Goal: Task Accomplishment & Management: Complete application form

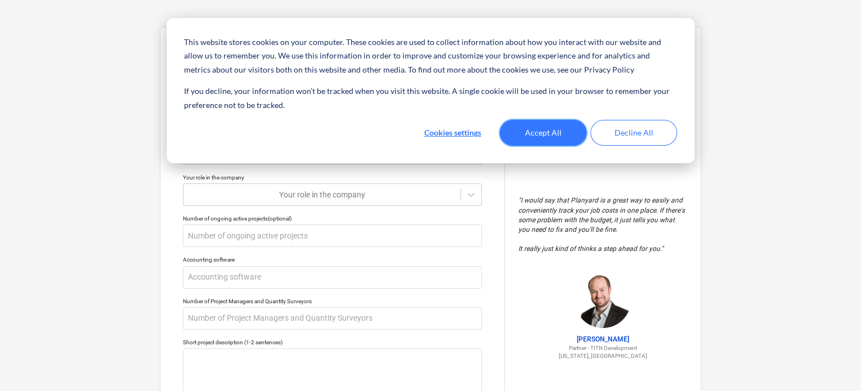
click at [563, 127] on button "Accept All" at bounding box center [543, 133] width 87 height 26
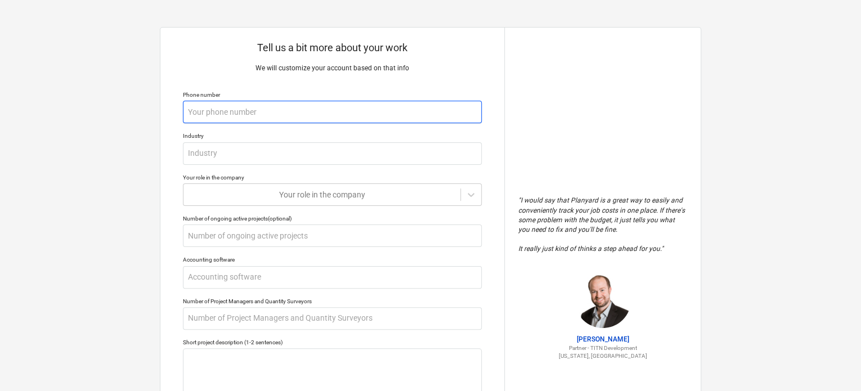
click at [266, 123] on input "text" at bounding box center [332, 112] width 299 height 23
type textarea "x"
type input "+"
type textarea "x"
type input "+9"
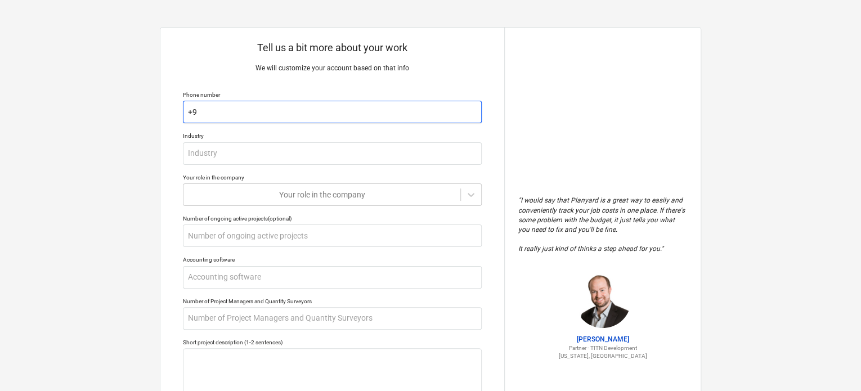
type textarea "x"
type input "+97"
type textarea "x"
type input "+971"
type textarea "x"
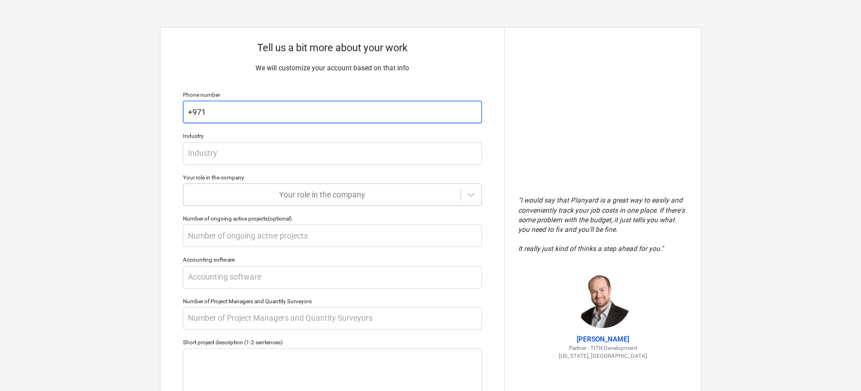
type input "+9715"
type textarea "x"
type input "+97150"
type textarea "x"
type input "+971508"
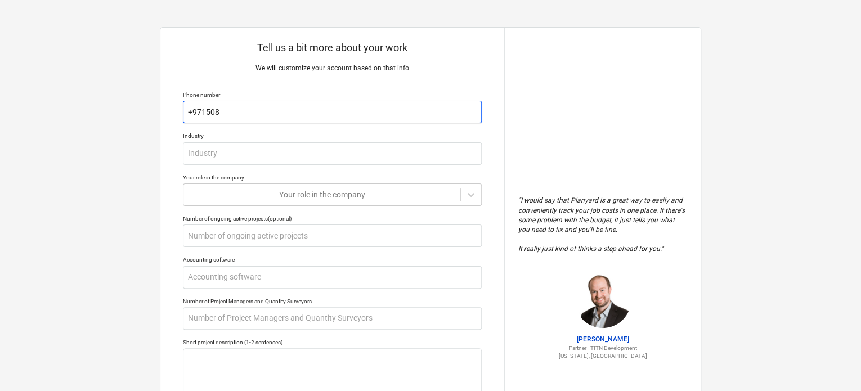
type textarea "x"
type input "+9715081"
type textarea "x"
type input "+97150816"
type textarea "x"
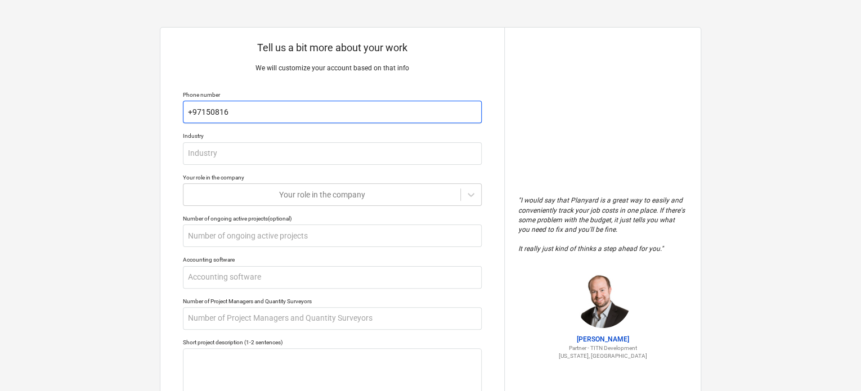
type input "[PHONE_NUMBER]"
type textarea "x"
type input "[PHONE_NUMBER]"
type textarea "x"
type input "[PHONE_NUMBER]"
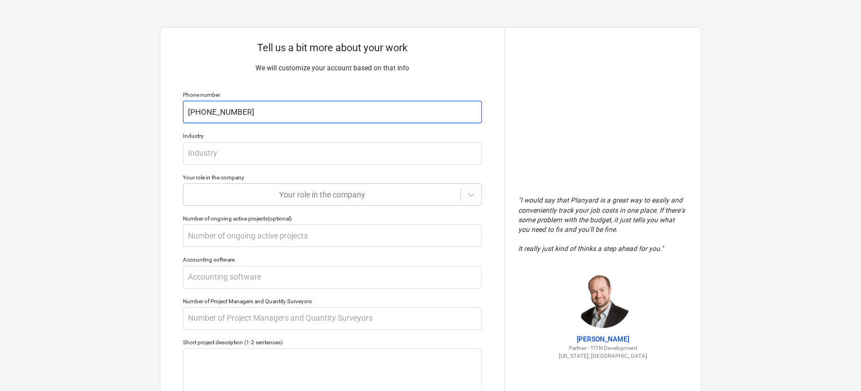
type textarea "x"
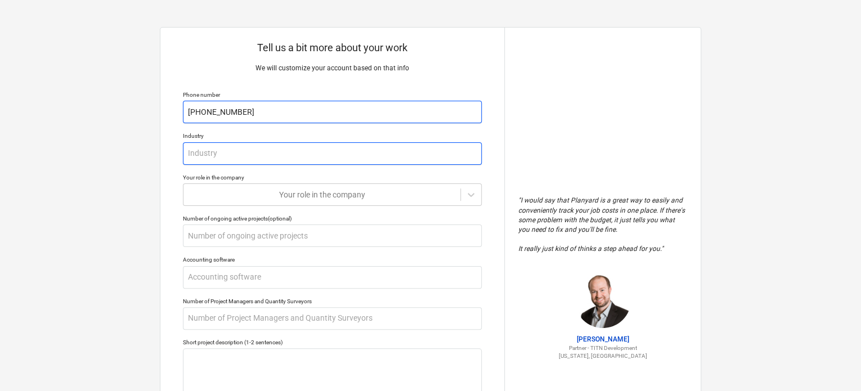
type input "[PHONE_NUMBER]"
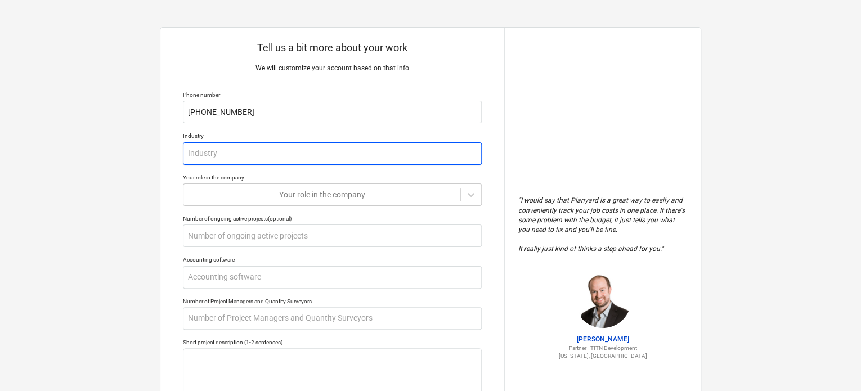
click at [277, 151] on input "text" at bounding box center [332, 153] width 299 height 23
type textarea "x"
type input "E"
type textarea "x"
type input "Ev"
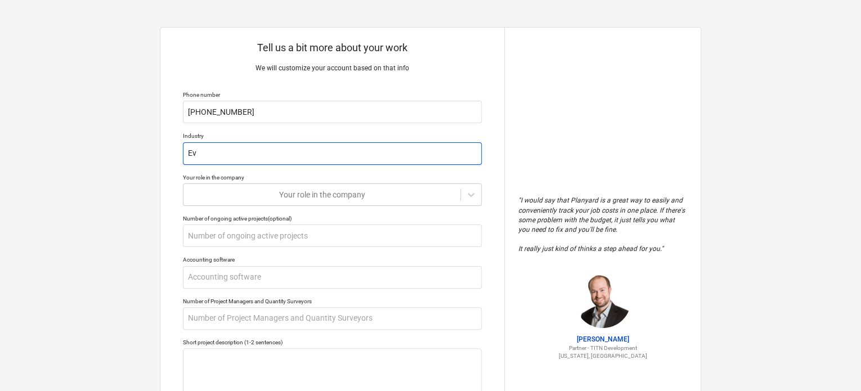
type textarea "x"
type input "Eve"
type textarea "x"
type input "Even"
type textarea "x"
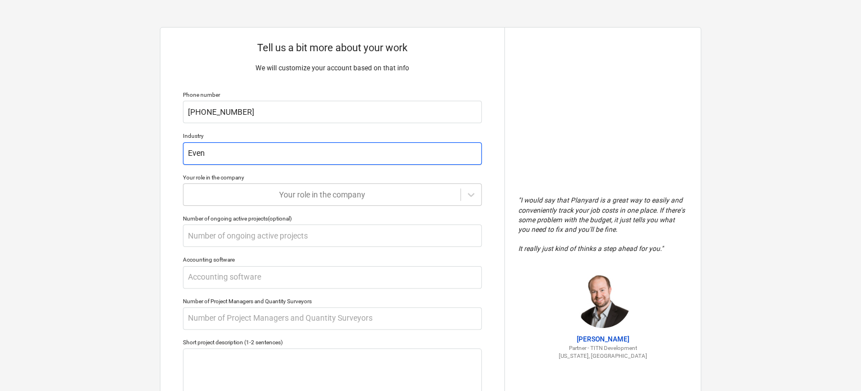
type input "Event"
type textarea "x"
type input "Event"
type textarea "x"
type input "Event A"
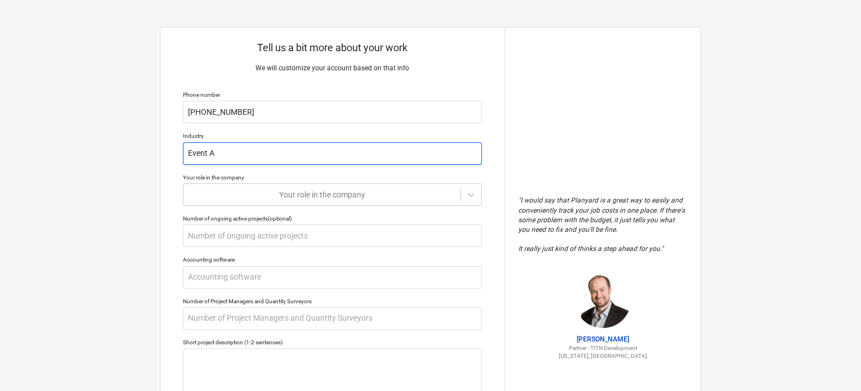
type textarea "x"
type input "Event Ag"
type textarea "x"
type input "Event Age"
type textarea "x"
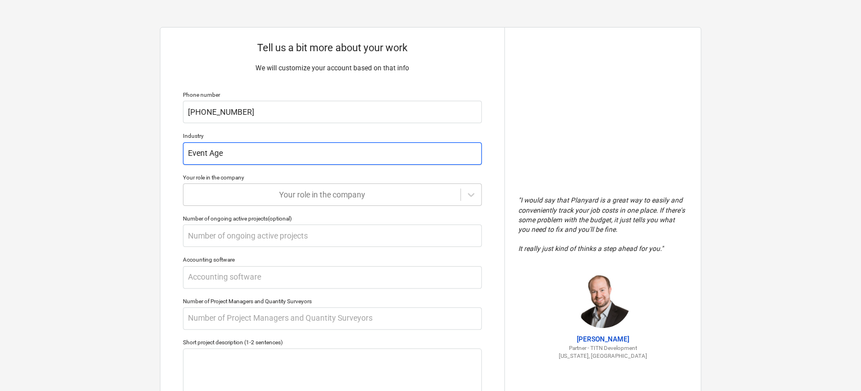
type input "Event Agen"
type textarea "x"
type input "Event Agenc"
type textarea "x"
type input "Event Agency"
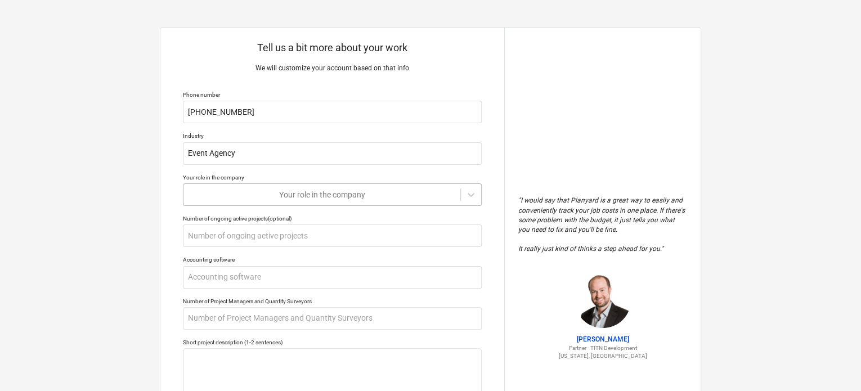
click at [371, 205] on div "Your role in the company" at bounding box center [332, 194] width 299 height 23
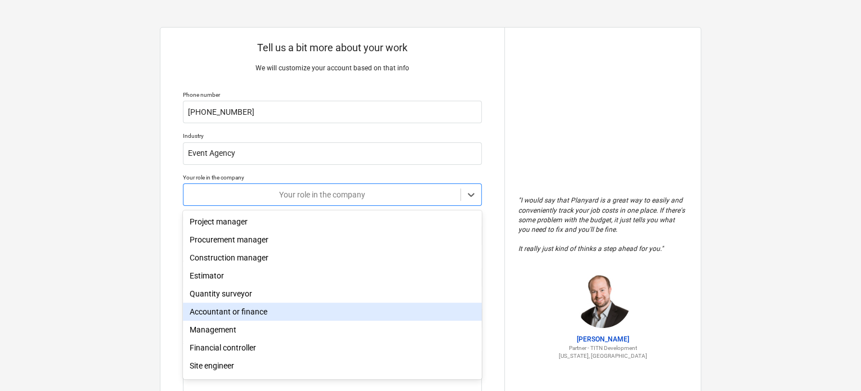
click at [295, 312] on div "Accountant or finance" at bounding box center [332, 312] width 299 height 18
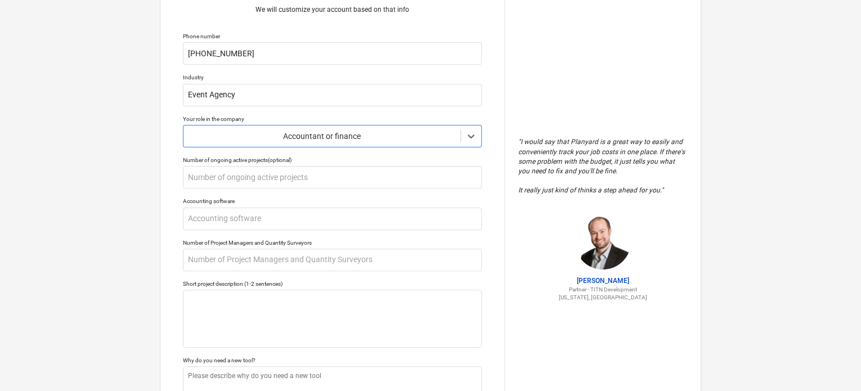
scroll to position [113, 0]
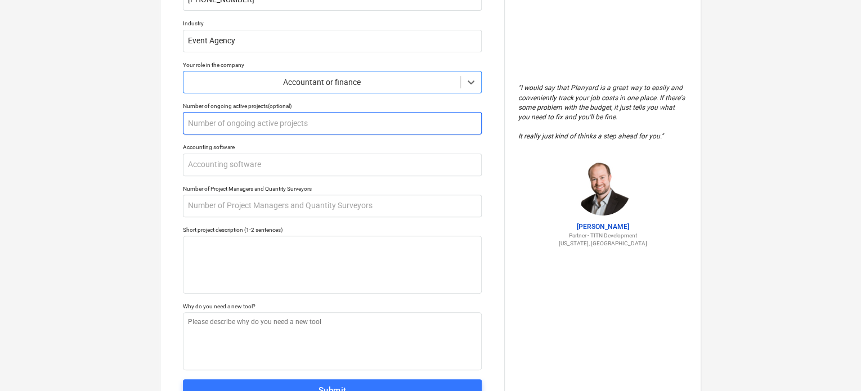
click at [271, 122] on input "text" at bounding box center [332, 123] width 299 height 23
type textarea "x"
type input "1"
type textarea "x"
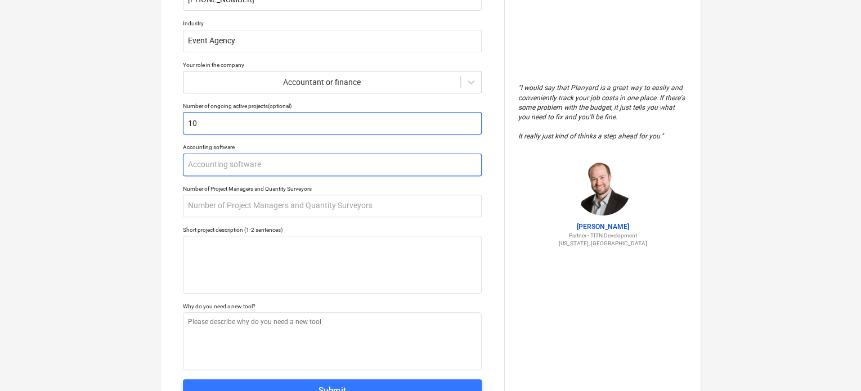
type input "10"
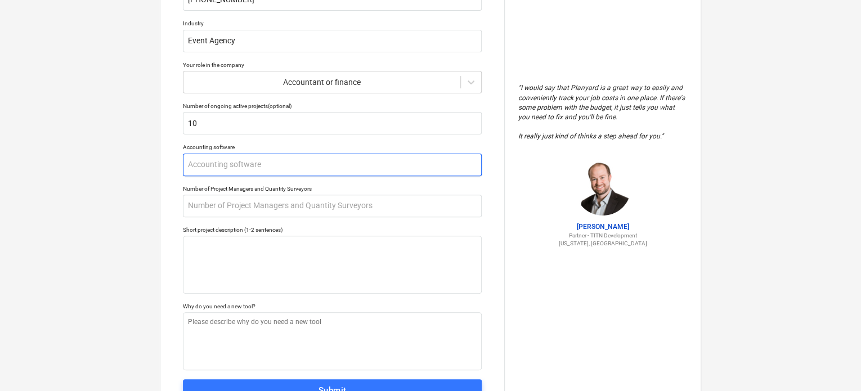
click at [305, 168] on input "text" at bounding box center [332, 165] width 299 height 23
click at [305, 167] on input "text" at bounding box center [332, 165] width 299 height 23
type textarea "x"
type input "X"
type textarea "x"
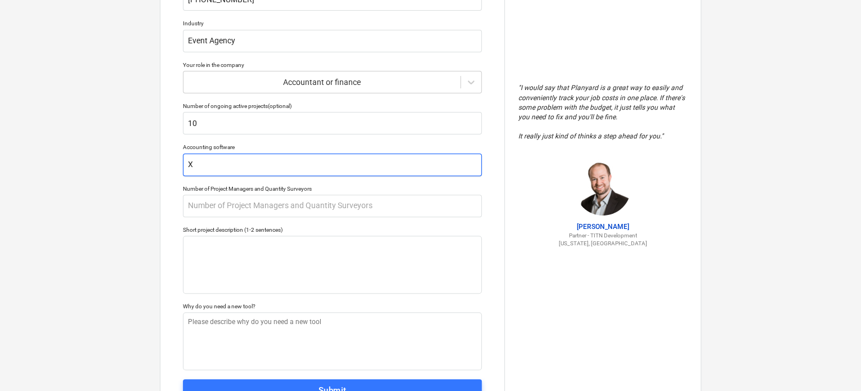
type input "Xe"
type textarea "x"
type input "Xer"
type textarea "x"
type input "Xero"
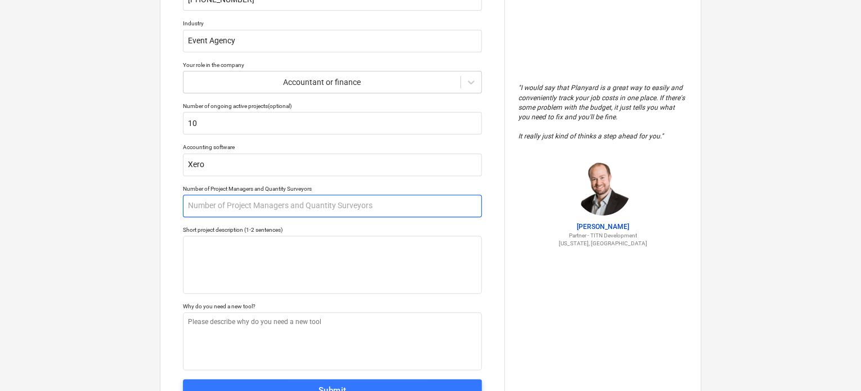
click at [286, 211] on input "text" at bounding box center [332, 206] width 299 height 23
type textarea "x"
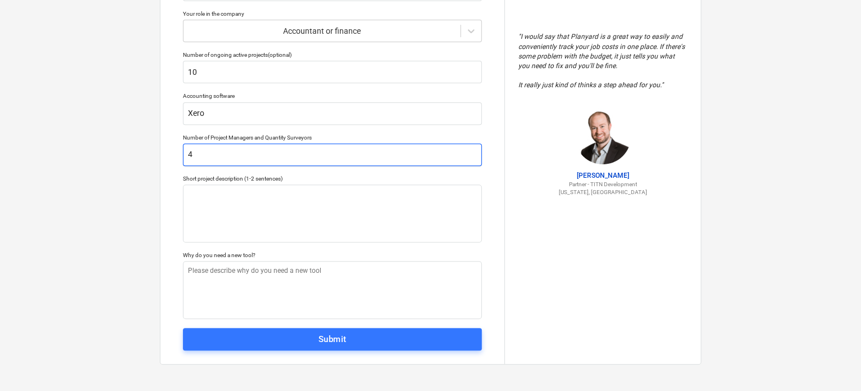
type input "4"
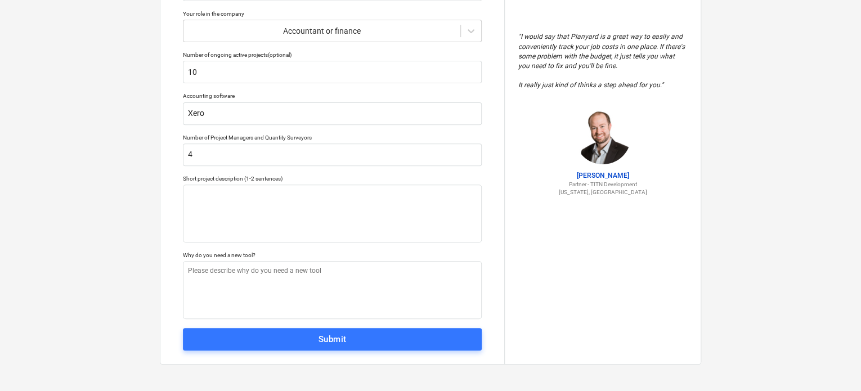
click at [381, 341] on span "Submit" at bounding box center [332, 339] width 274 height 15
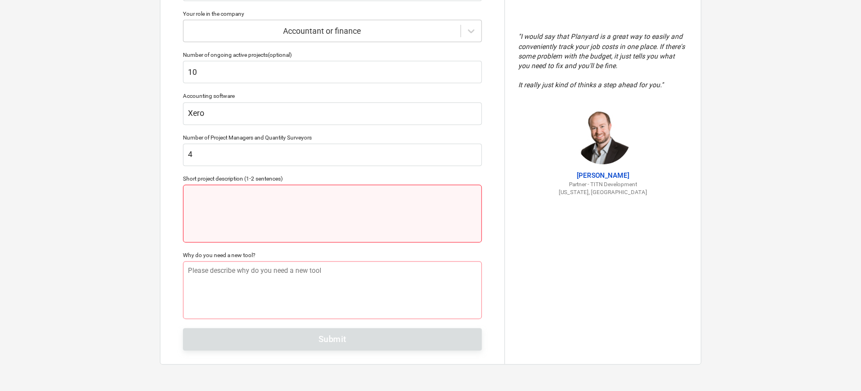
click at [187, 212] on textarea at bounding box center [332, 214] width 299 height 58
type textarea "x"
type textarea "E"
type textarea "x"
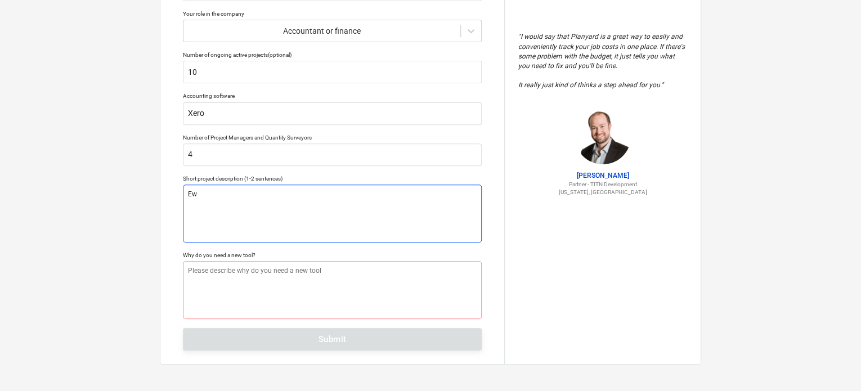
type textarea "Ewc"
type textarea "x"
type textarea "Ew"
type textarea "x"
type textarea "E"
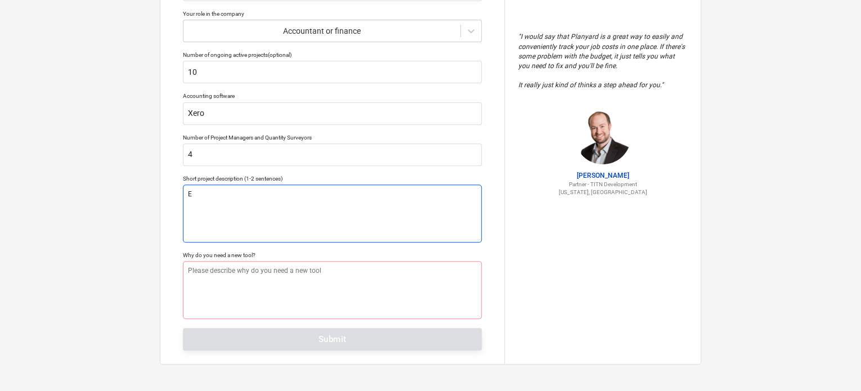
type textarea "x"
type textarea "Ev"
type textarea "x"
type textarea "Even"
type textarea "x"
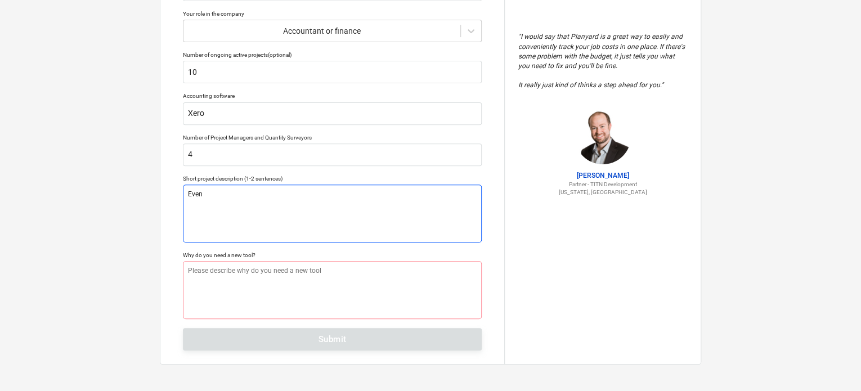
type textarea "Evenm"
type textarea "x"
type textarea "Evenmt"
type textarea "x"
type textarea "Evenmt"
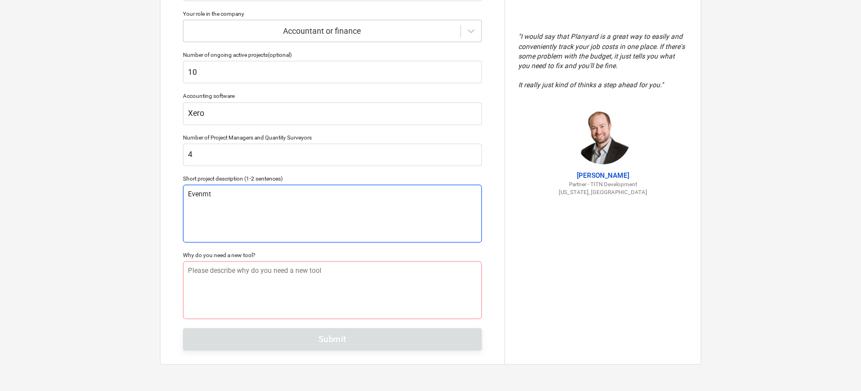
type textarea "x"
type textarea "Evenmt"
type textarea "x"
type textarea "Evenm"
type textarea "x"
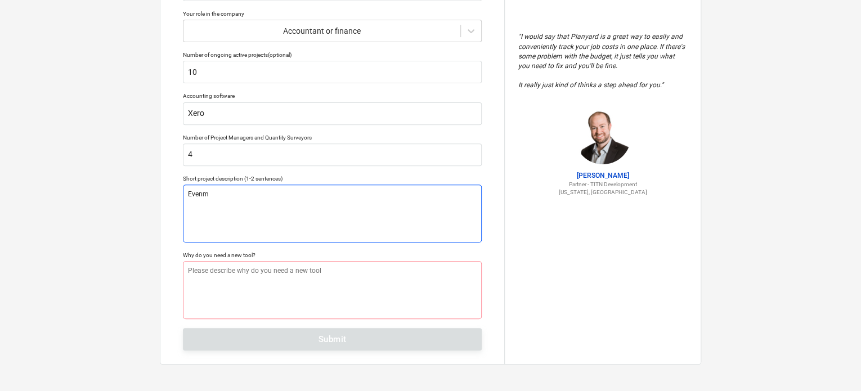
type textarea "Even"
type textarea "x"
type textarea "Event"
type textarea "x"
type textarea "Event"
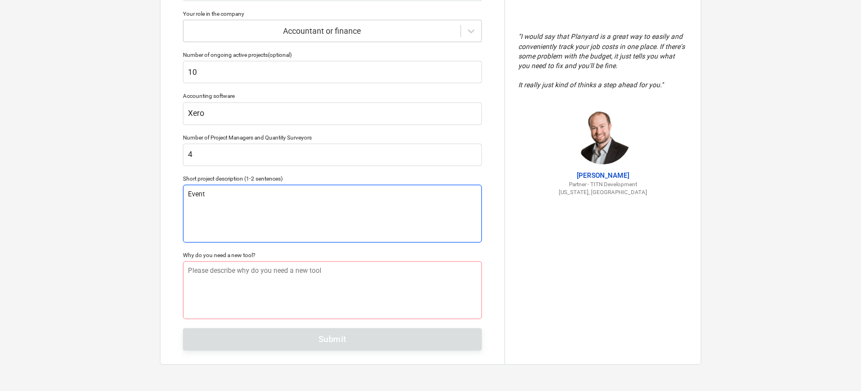
type textarea "x"
type textarea "Event A"
type textarea "x"
type textarea "Event Ag"
type textarea "x"
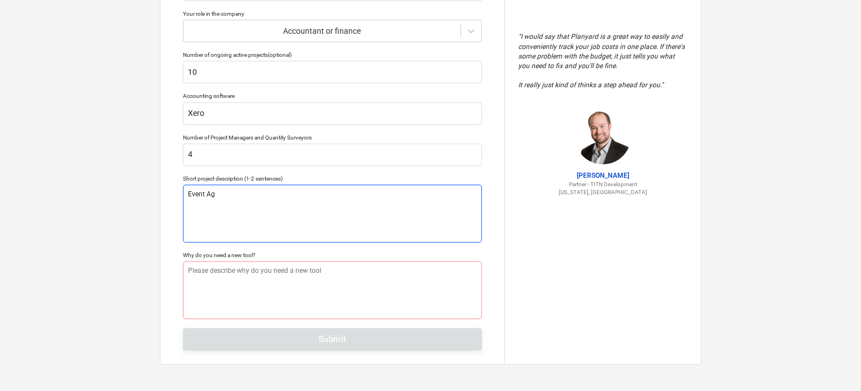
type textarea "Event Age"
type textarea "x"
type textarea "Event Agen"
type textarea "x"
type textarea "Event Agenc"
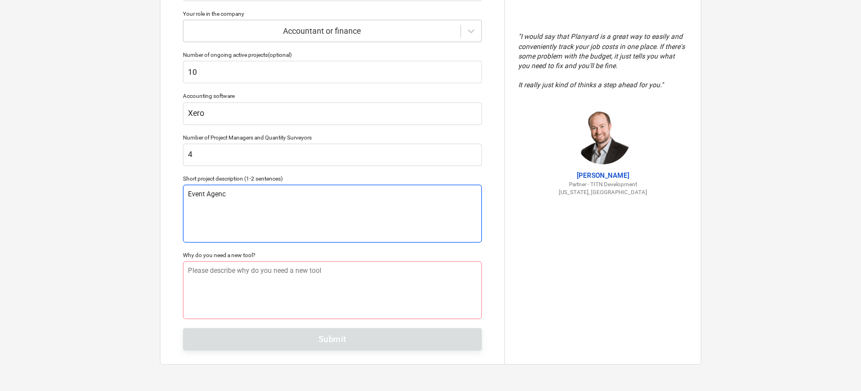
type textarea "x"
type textarea "Event Agency"
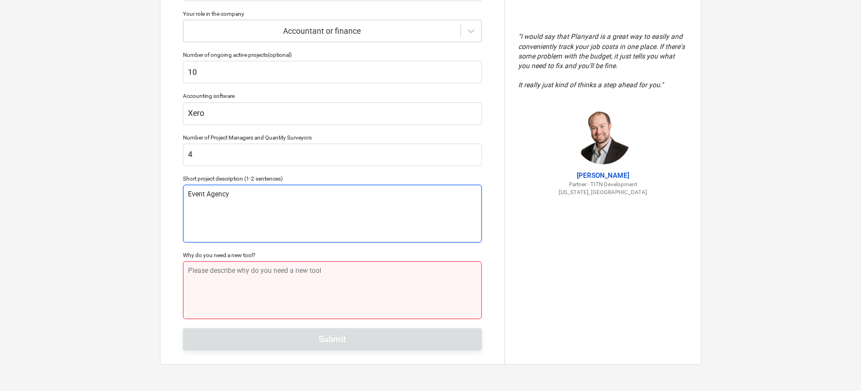
type textarea "x"
type textarea "A"
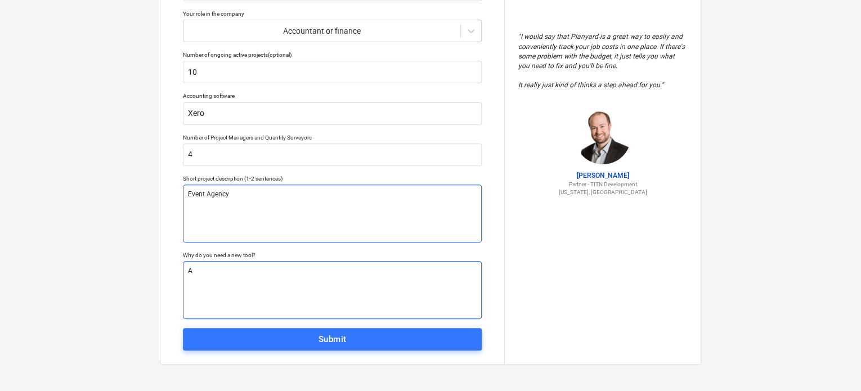
type textarea "x"
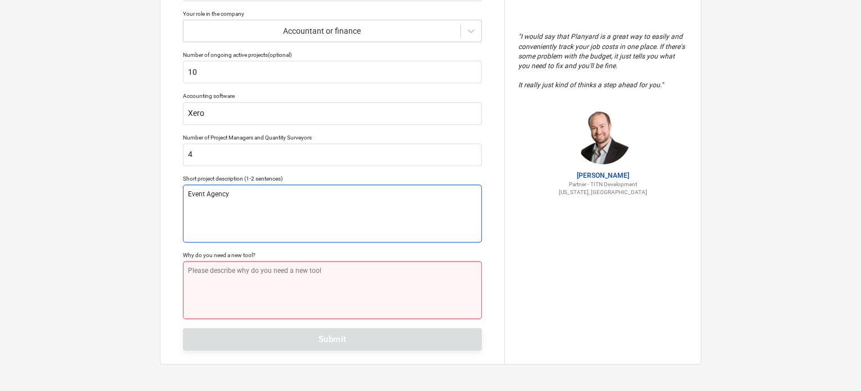
type textarea "E"
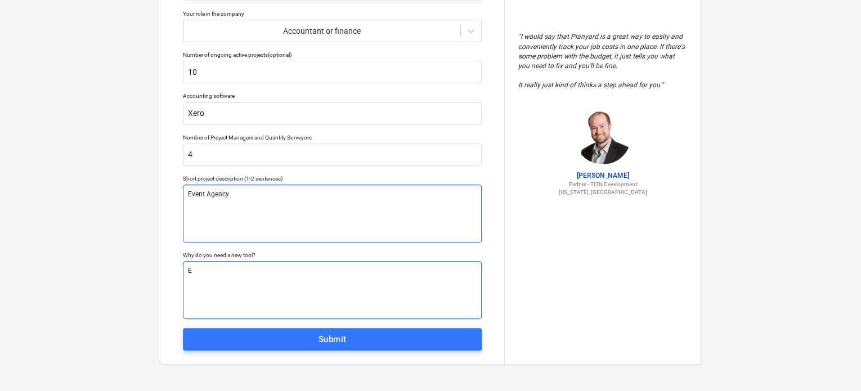
type textarea "x"
type textarea "Ev"
type textarea "x"
type textarea "Eve"
type textarea "x"
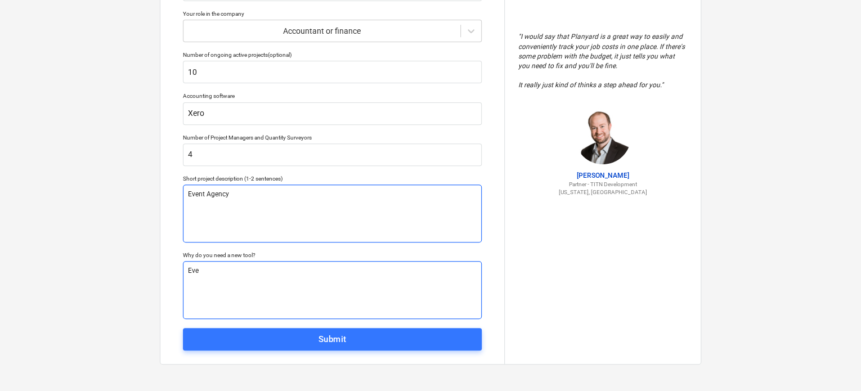
type textarea "Even"
type textarea "x"
type textarea "Event"
type textarea "x"
type textarea "Event"
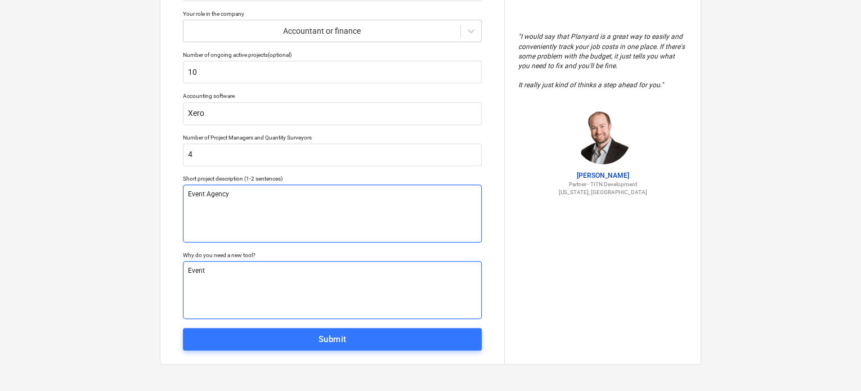
type textarea "x"
type textarea "Event"
type textarea "x"
type textarea "Event"
type textarea "x"
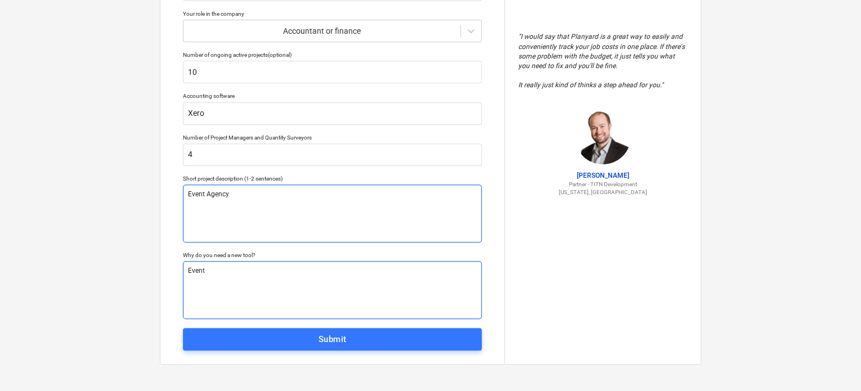
type textarea "Event A"
type textarea "x"
type textarea "Event Ag"
type textarea "x"
type textarea "Event Age"
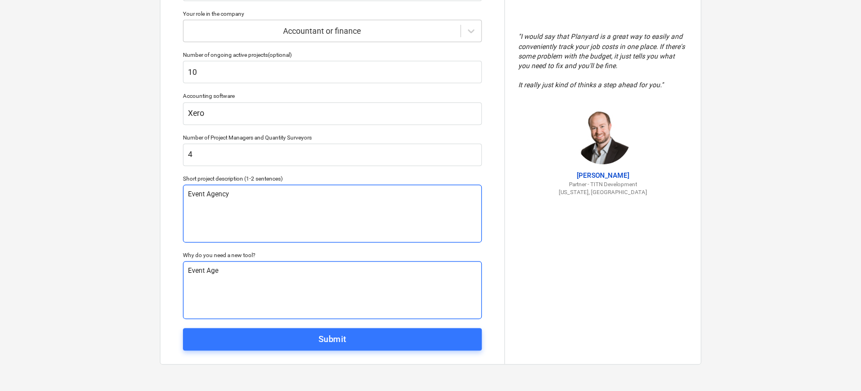
type textarea "x"
type textarea "Event Agen"
type textarea "x"
type textarea "Event Agenc"
type textarea "x"
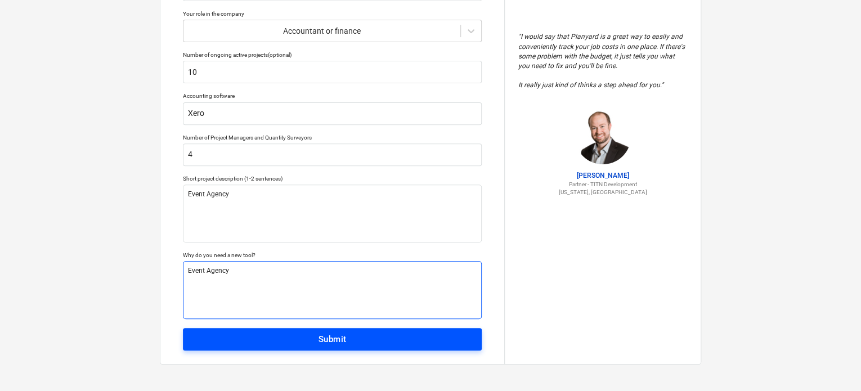
type textarea "Event Agency"
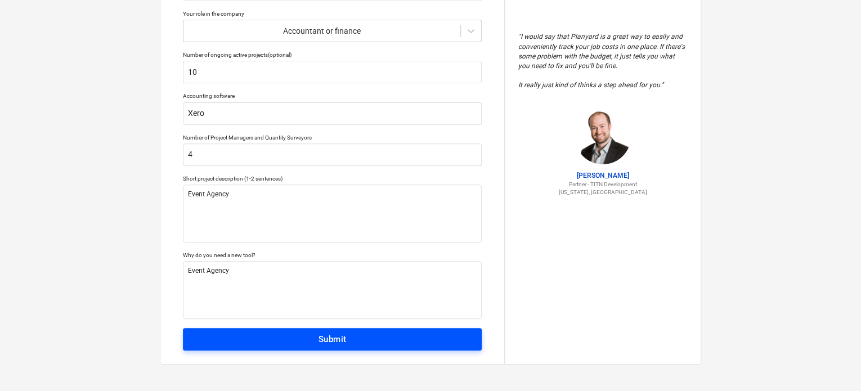
click at [280, 343] on span "Submit" at bounding box center [332, 339] width 274 height 15
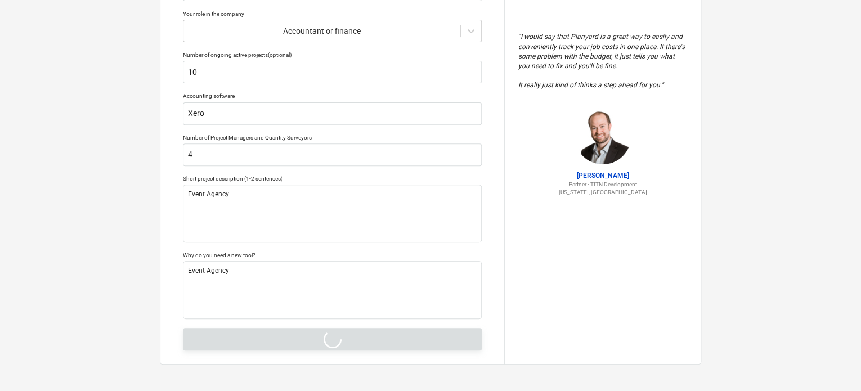
type textarea "x"
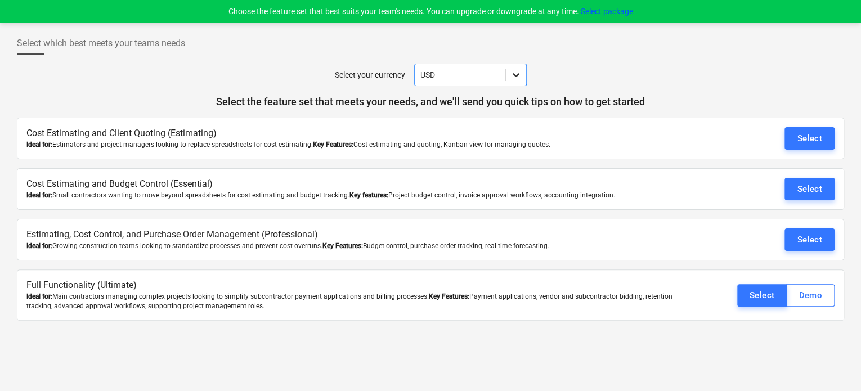
click at [511, 74] on icon at bounding box center [515, 74] width 11 height 11
type input "a"
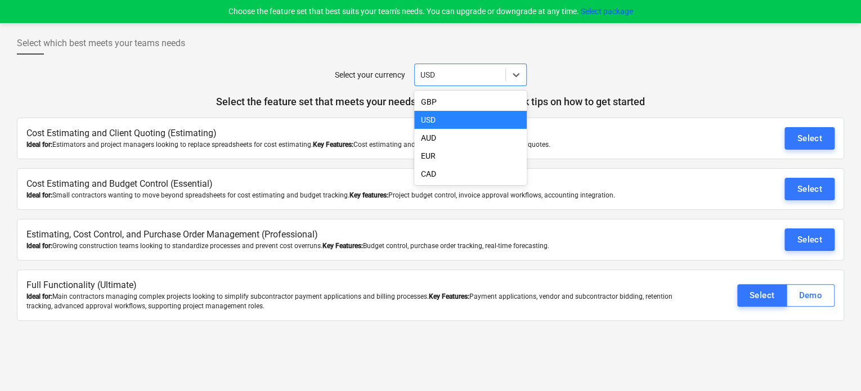
click at [455, 123] on div "USD" at bounding box center [470, 120] width 113 height 18
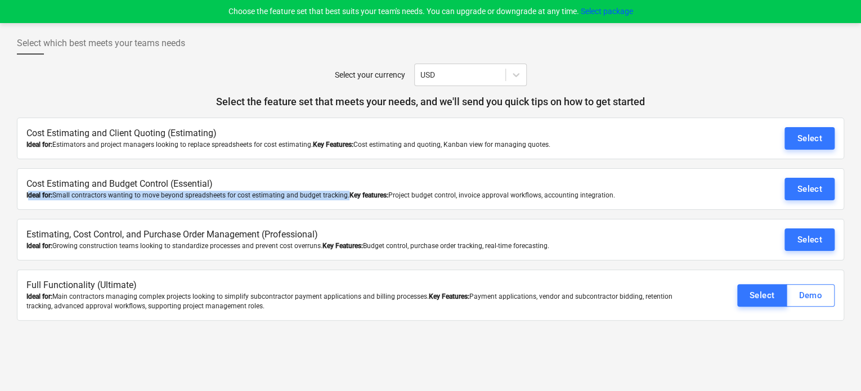
drag, startPoint x: 29, startPoint y: 192, endPoint x: 344, endPoint y: 210, distance: 315.0
click at [344, 210] on div "Cost Estimating and Client Quoting (Estimating) Ideal for: Estimators and proje…" at bounding box center [430, 219] width 827 height 203
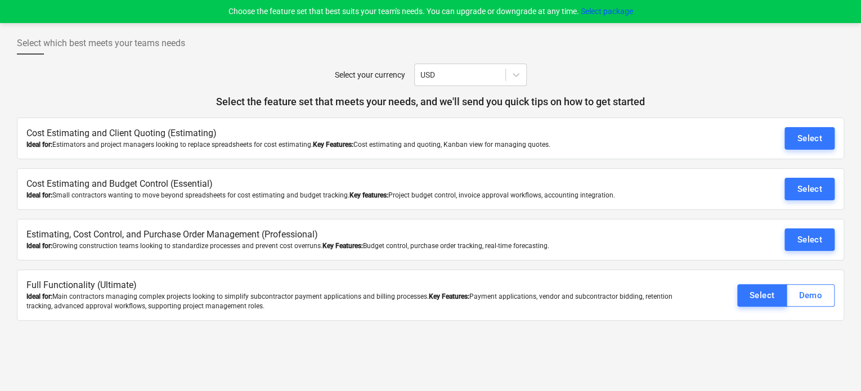
click at [75, 250] on div "Estimating, Cost Control, and Purchase Order Management (Professional) Ideal fo…" at bounding box center [430, 240] width 827 height 42
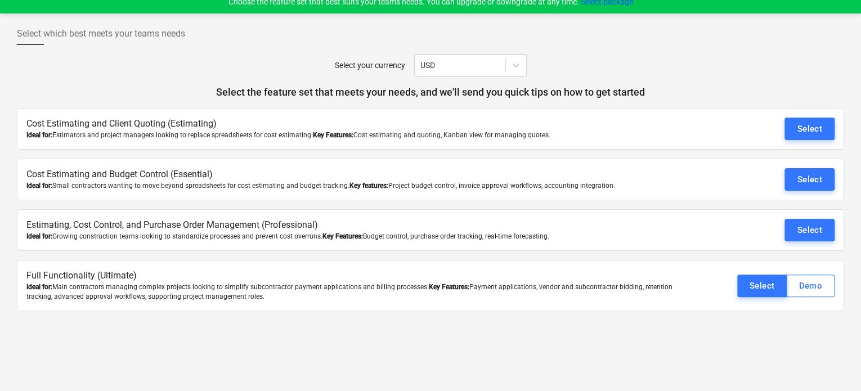
scroll to position [11, 0]
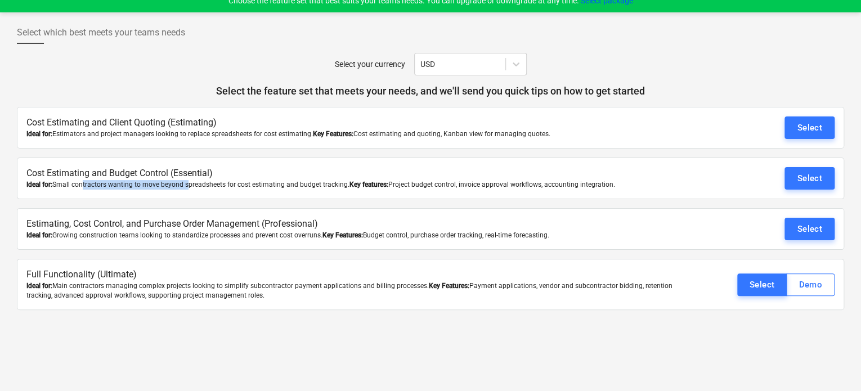
drag, startPoint x: 81, startPoint y: 187, endPoint x: 200, endPoint y: 181, distance: 119.4
click at [200, 181] on div "Ideal for: Small contractors wanting to move beyond spreadsheets for cost estim…" at bounding box center [362, 185] width 673 height 10
click at [807, 176] on div "Select" at bounding box center [809, 178] width 25 height 15
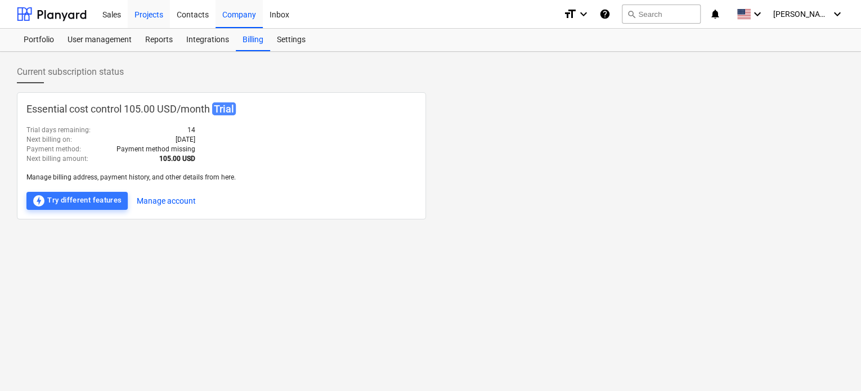
click at [155, 14] on div "Projects" at bounding box center [149, 13] width 42 height 29
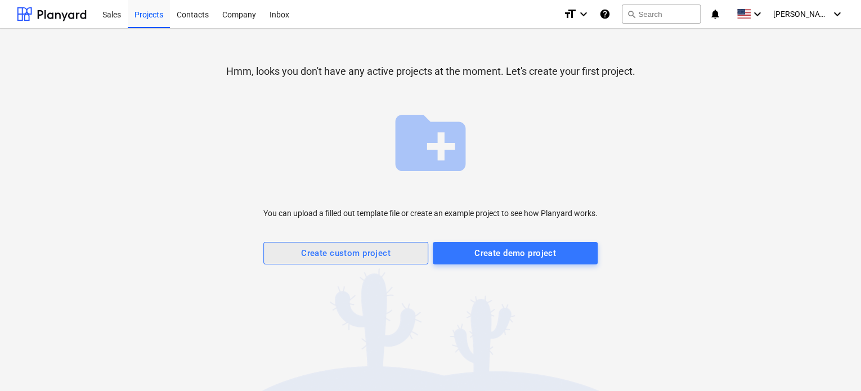
click at [385, 251] on div "Create custom project" at bounding box center [345, 253] width 89 height 15
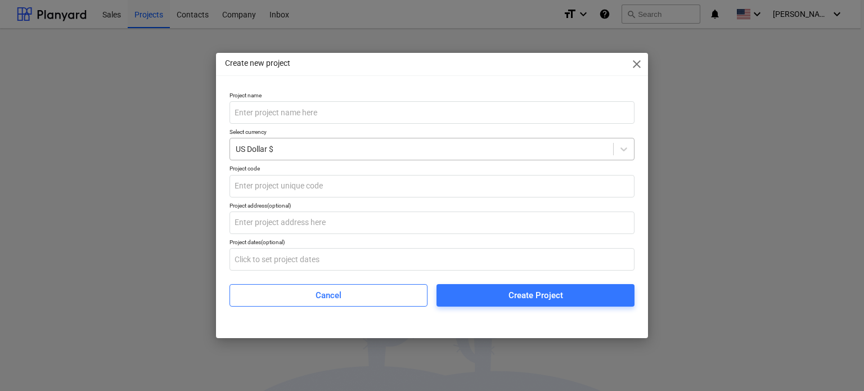
click at [288, 153] on div at bounding box center [422, 148] width 372 height 11
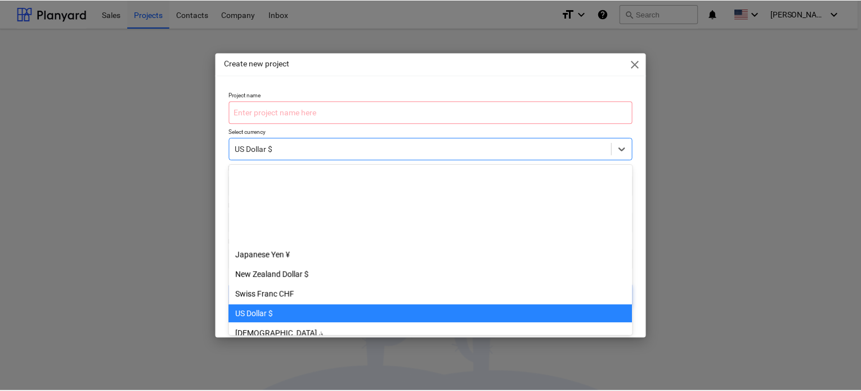
scroll to position [137, 0]
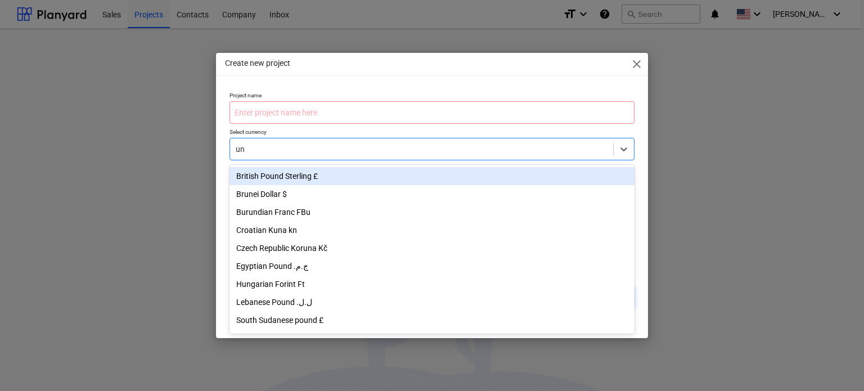
type input "uni"
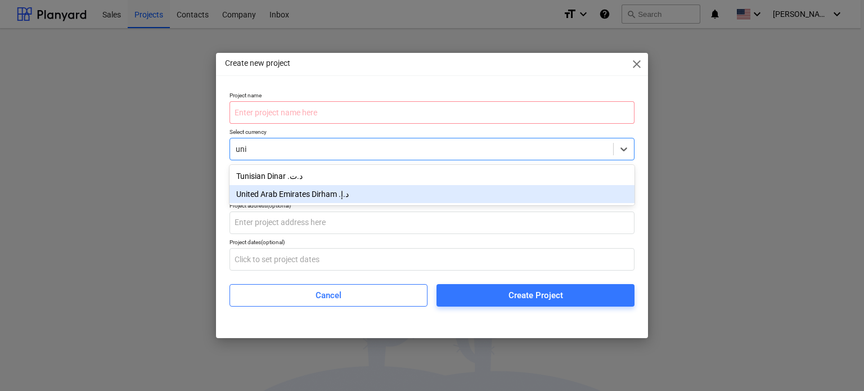
click at [307, 197] on div "United Arab Emirates Dirham د.إ.‏" at bounding box center [432, 194] width 405 height 18
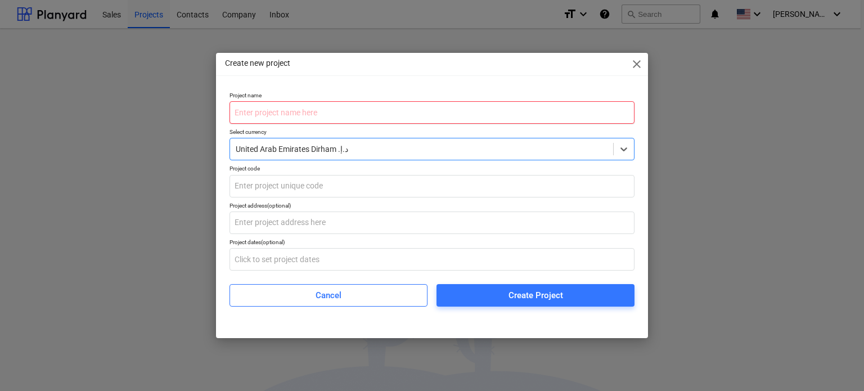
click at [270, 106] on input "text" at bounding box center [432, 112] width 405 height 23
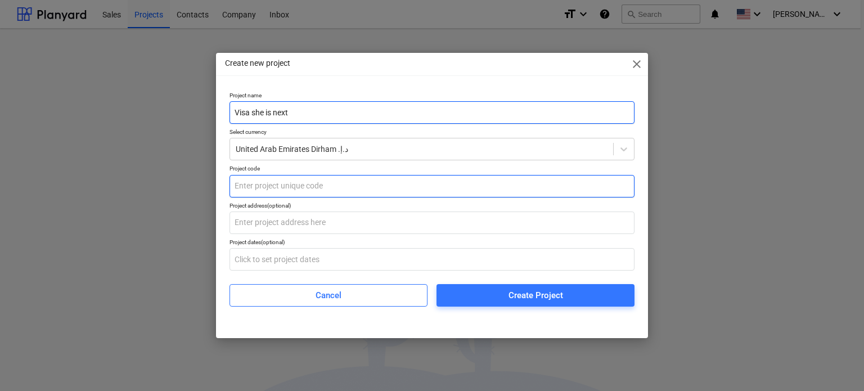
type input "Visa she is next"
click at [324, 185] on input "text" at bounding box center [432, 186] width 405 height 23
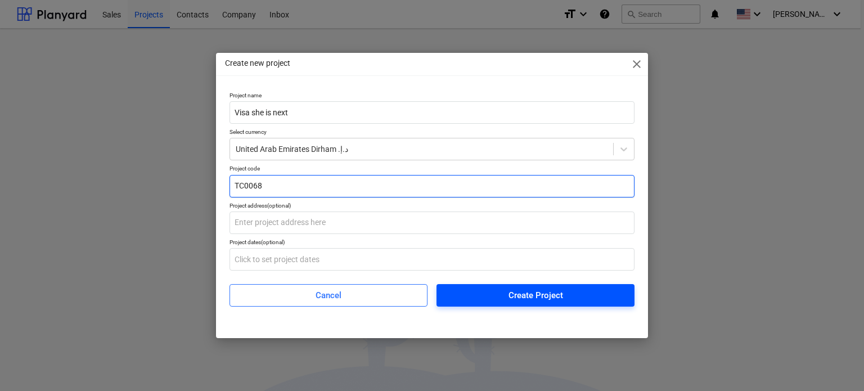
type input "TC0068"
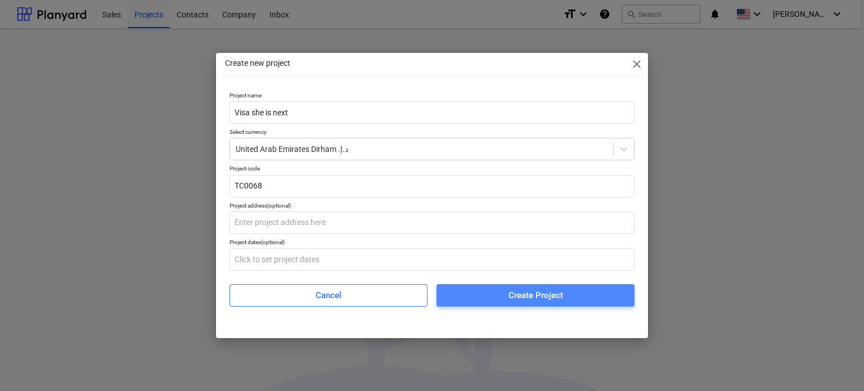
click at [574, 296] on span "Create Project" at bounding box center [535, 295] width 171 height 15
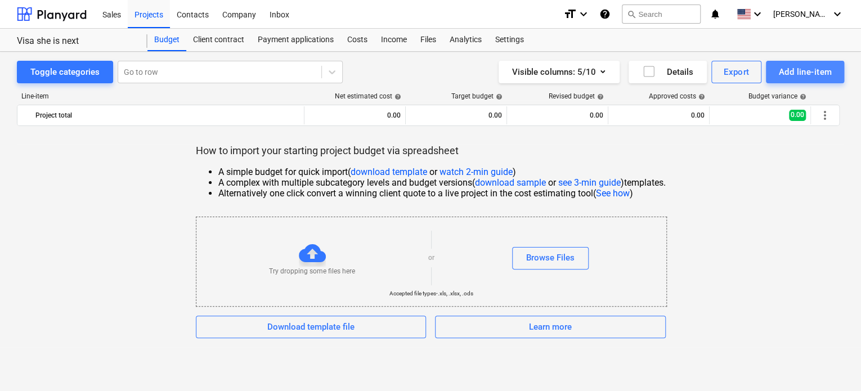
click at [796, 68] on div "Add line-item" at bounding box center [804, 72] width 53 height 15
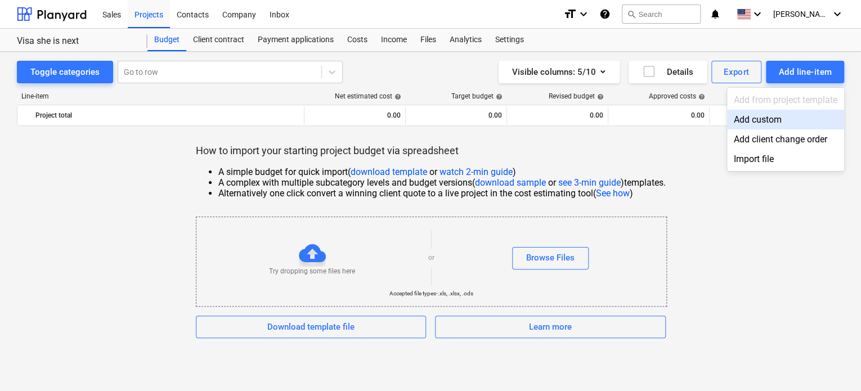
click at [295, 163] on div at bounding box center [430, 195] width 861 height 391
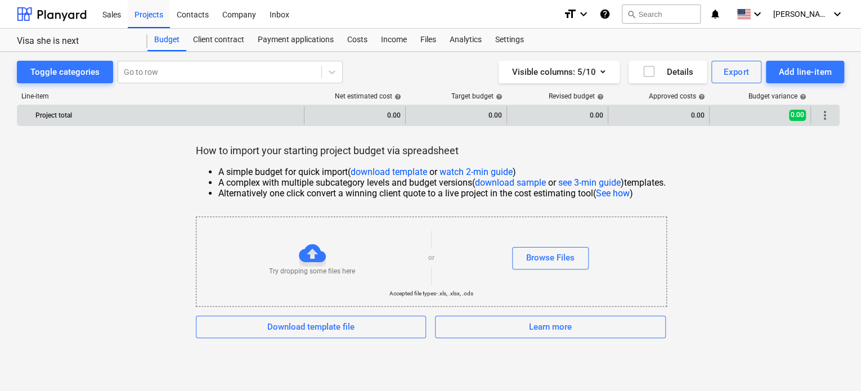
click at [65, 114] on div "Project total" at bounding box center [167, 115] width 264 height 18
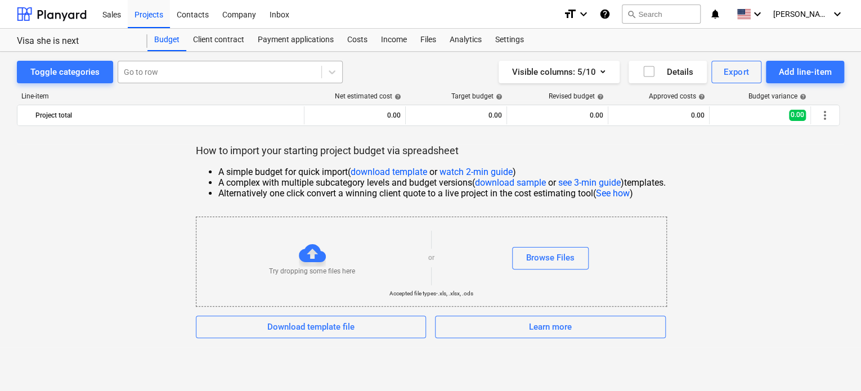
click at [218, 75] on div at bounding box center [220, 71] width 192 height 11
click at [831, 71] on button "Add line-item" at bounding box center [805, 72] width 78 height 23
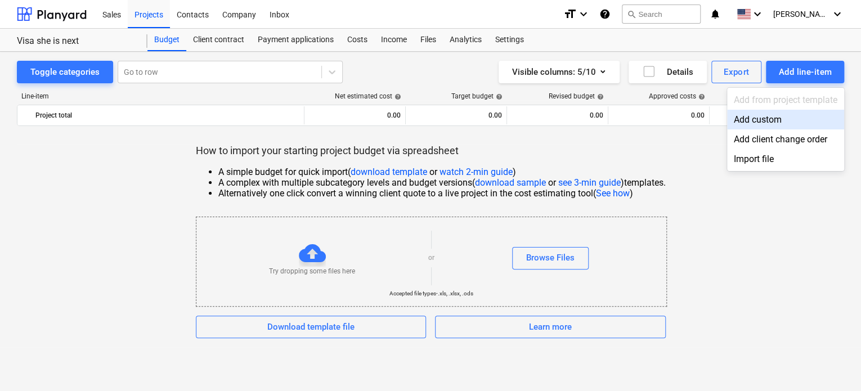
click at [772, 123] on div "Add custom" at bounding box center [785, 120] width 117 height 20
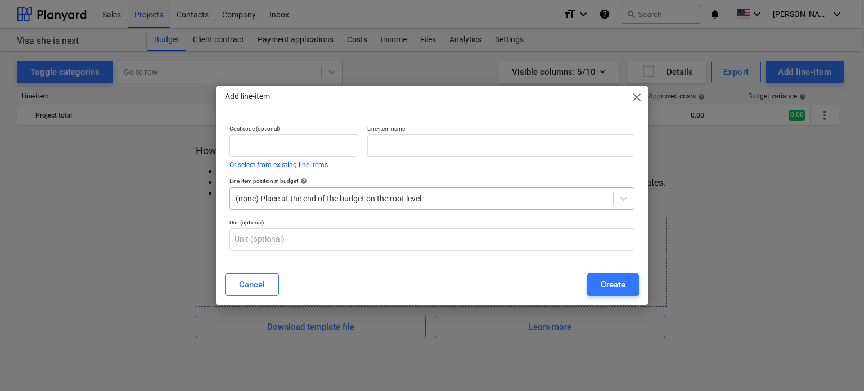
click at [356, 196] on div at bounding box center [422, 198] width 372 height 11
click at [632, 91] on div "Add line-item close" at bounding box center [432, 97] width 432 height 23
click at [809, 17] on div "Add line-item close Cost code (optional) Or select from existing line-items Lin…" at bounding box center [432, 195] width 864 height 391
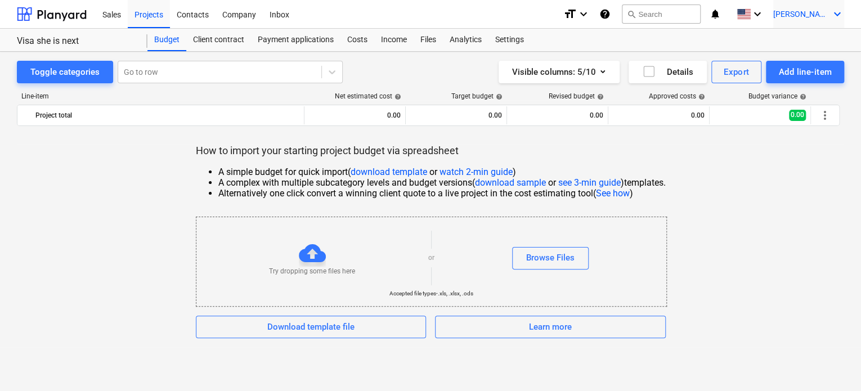
click at [825, 18] on span "[PERSON_NAME]" at bounding box center [801, 14] width 56 height 9
click at [803, 60] on div "Log out" at bounding box center [810, 62] width 68 height 18
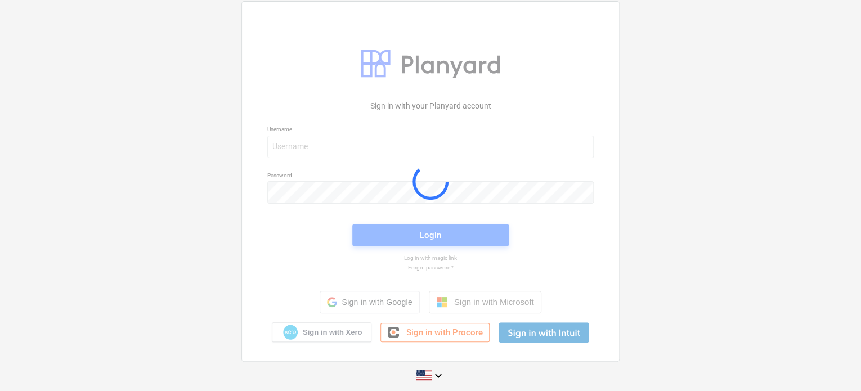
scroll to position [11, 0]
